Goal: Information Seeking & Learning: Find specific fact

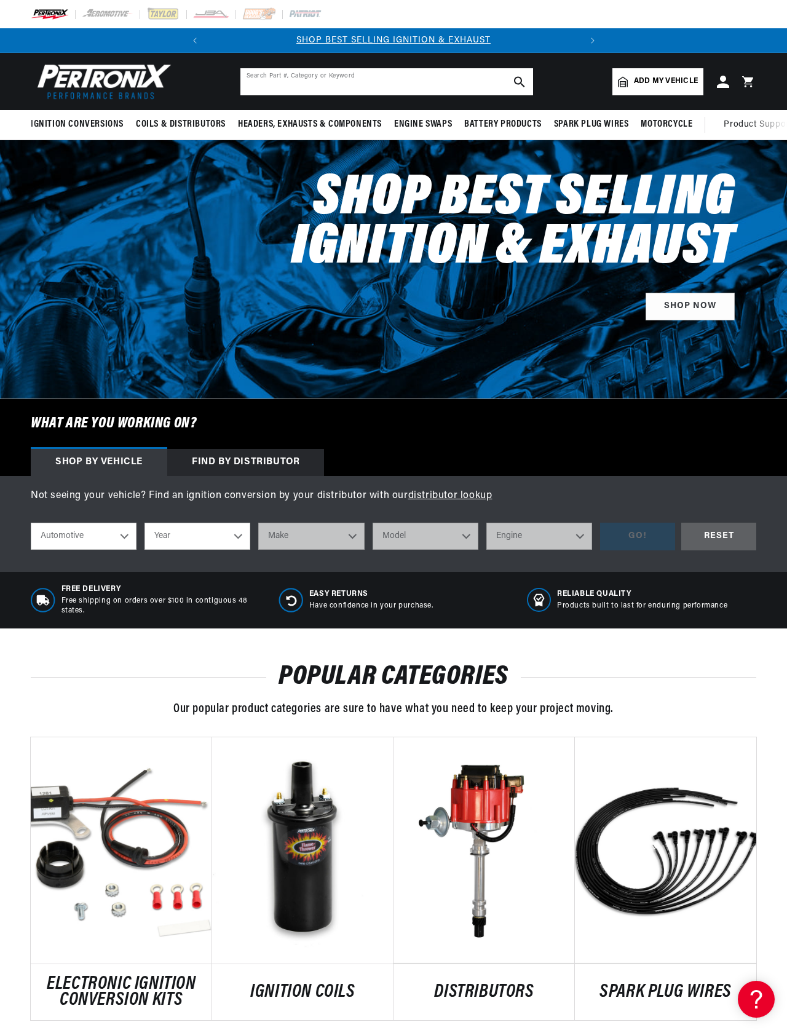
click at [449, 95] on input "text" at bounding box center [386, 81] width 293 height 27
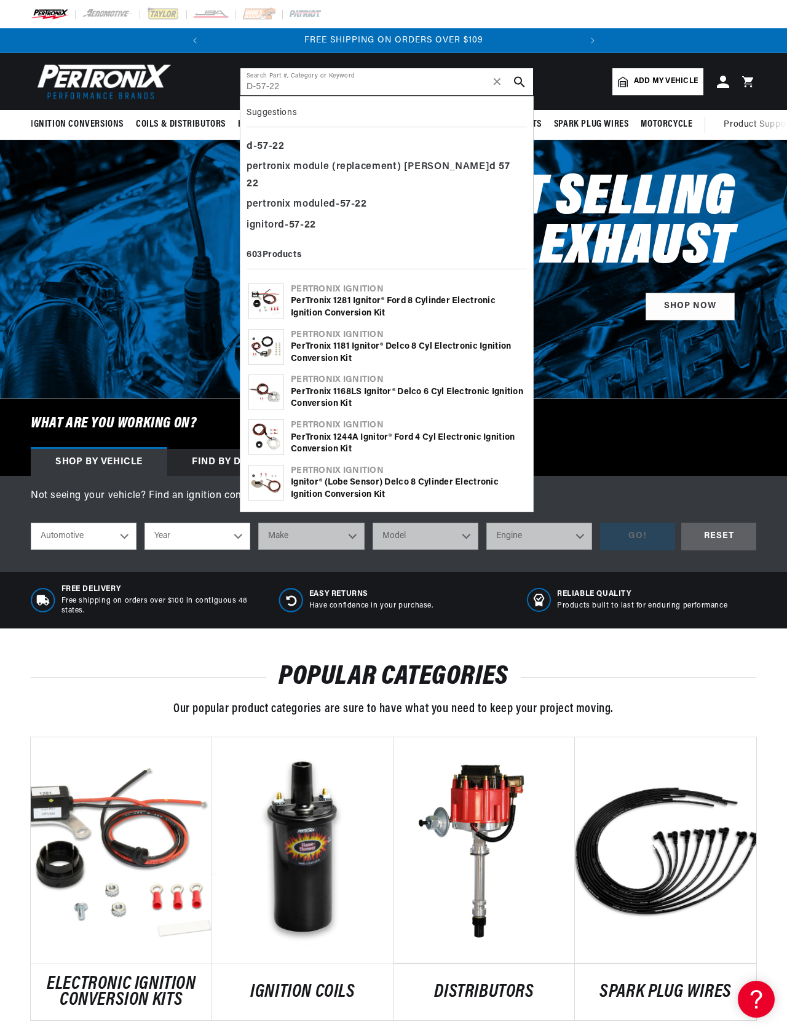
scroll to position [0, 456]
type input "D-57-22"
click at [247, 157] on div "d - 57 - 22" at bounding box center [387, 146] width 280 height 21
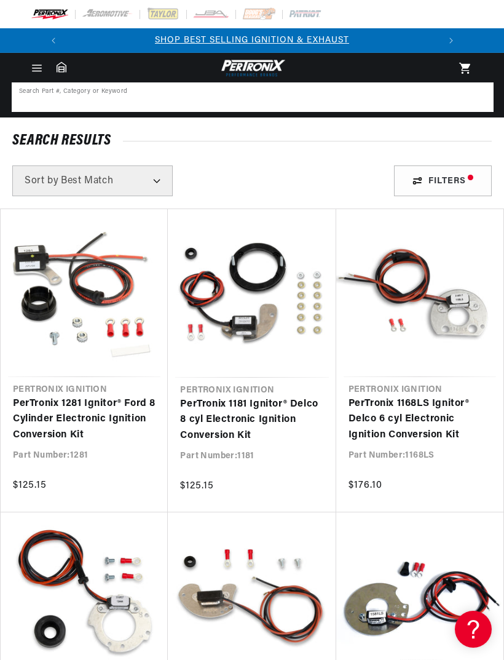
click at [202, 92] on input at bounding box center [253, 97] width 480 height 27
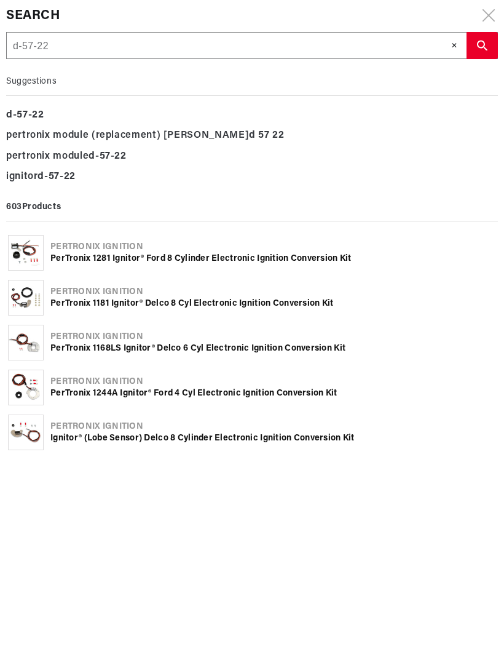
click at [450, 50] on input "d-57-22" at bounding box center [236, 46] width 459 height 27
click at [454, 45] on span "✕" at bounding box center [454, 45] width 7 height 11
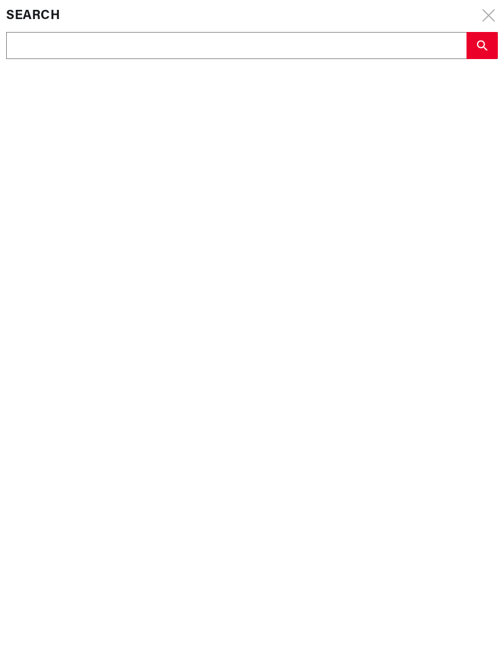
type input "1"
type input "17"
type input "174"
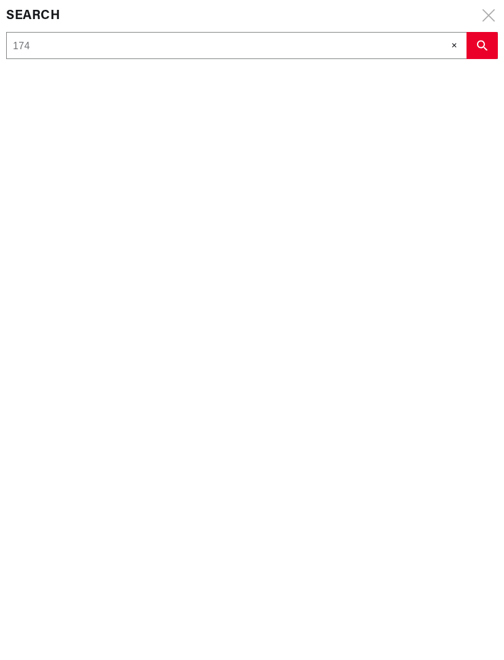
type input "174"
type input "1741"
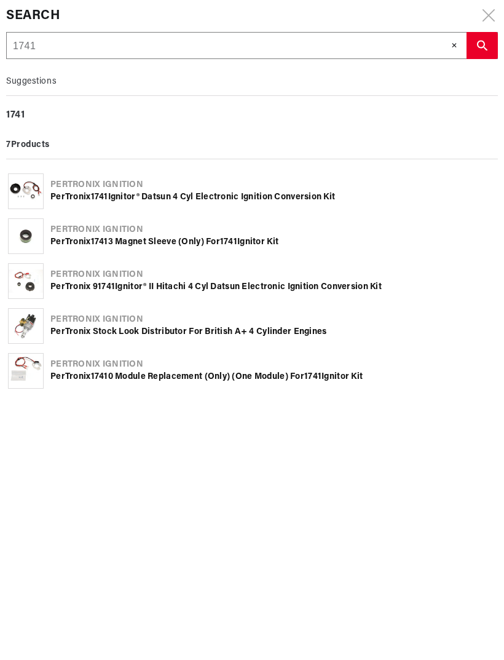
scroll to position [0, 373]
type input "1741"
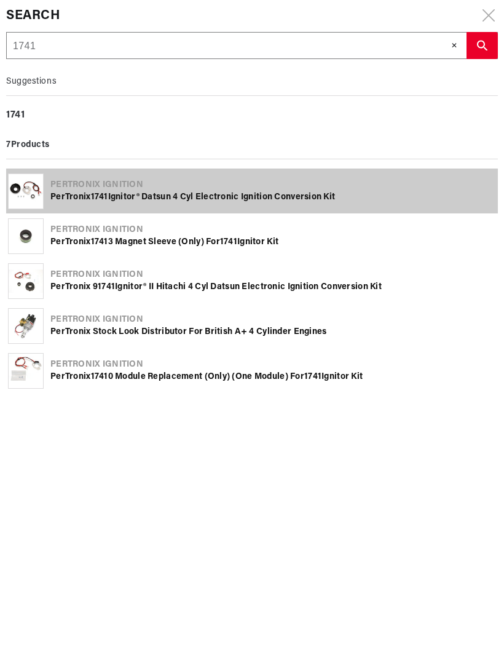
click at [86, 197] on div "PerTronix 1741 Ignitor® Datsun 4 cyl Electronic Ignition Conversion Kit" at bounding box center [273, 197] width 446 height 12
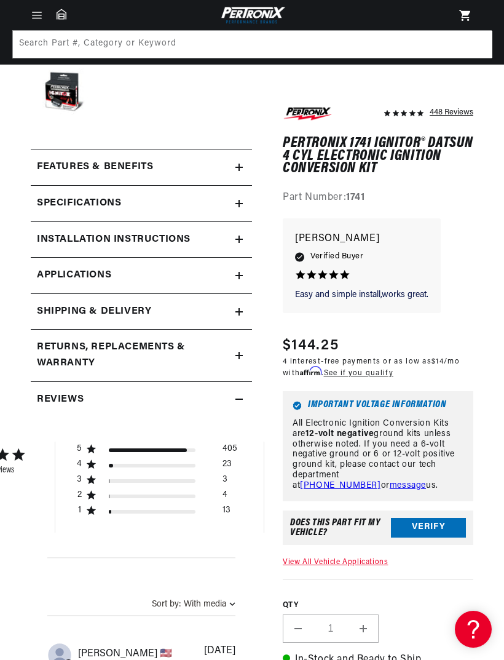
click at [240, 276] on icon at bounding box center [238, 275] width 7 height 7
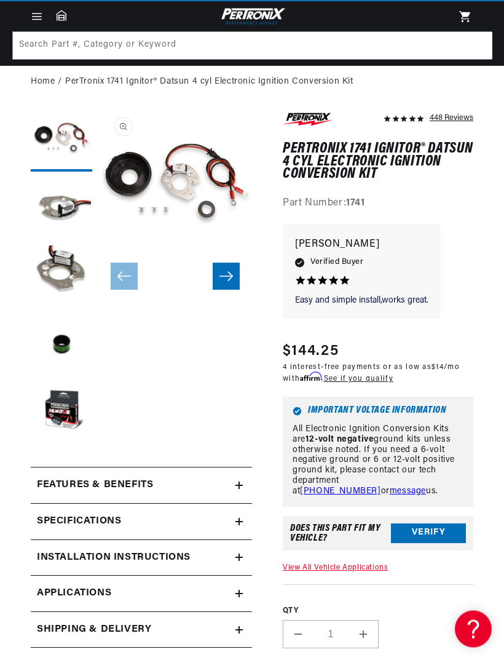
scroll to position [52, 0]
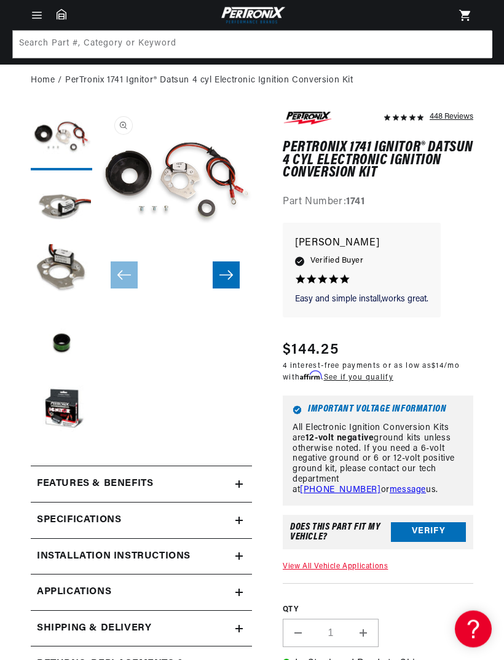
click at [52, 336] on button "Load image 4 in gallery view" at bounding box center [61, 342] width 61 height 61
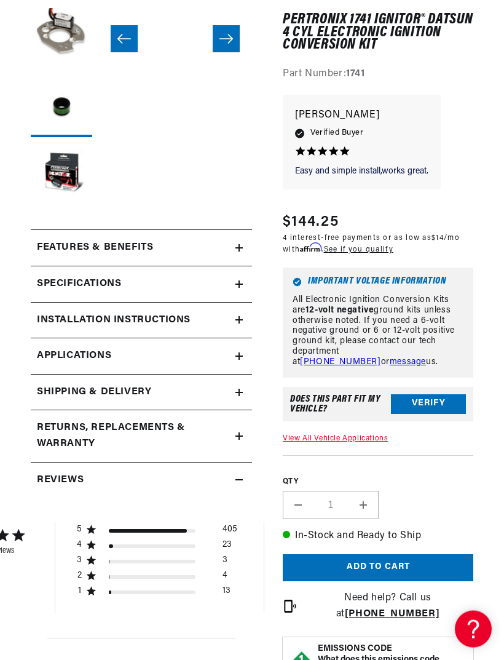
scroll to position [0, 0]
click at [244, 357] on link "Applications" at bounding box center [141, 357] width 221 height 36
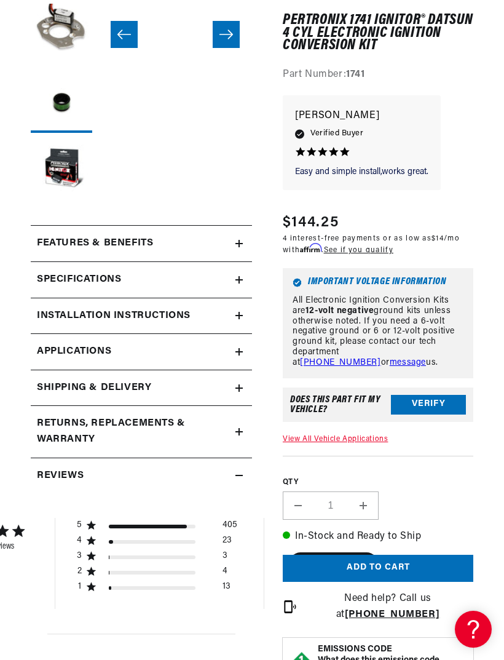
click at [234, 281] on div "Specifications" at bounding box center [133, 280] width 205 height 16
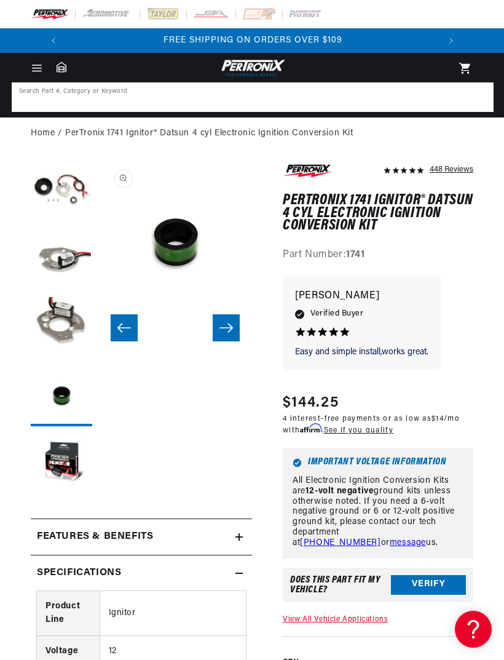
click at [93, 93] on input at bounding box center [253, 97] width 480 height 27
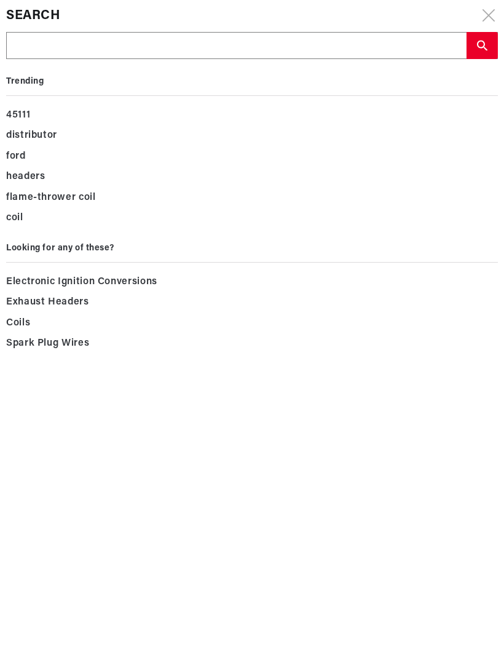
type input "1"
type input "17"
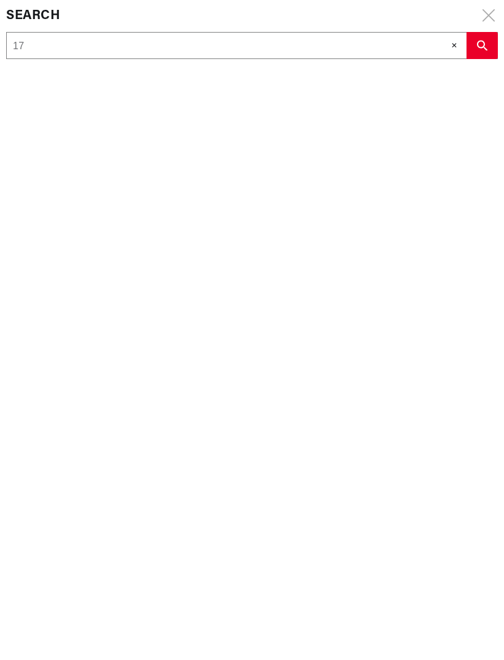
type input "174"
type input "1741"
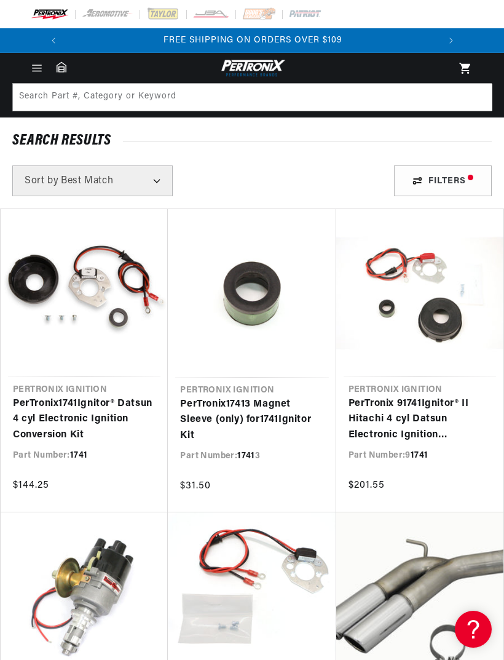
scroll to position [0, 240]
